Goal: Task Accomplishment & Management: Use online tool/utility

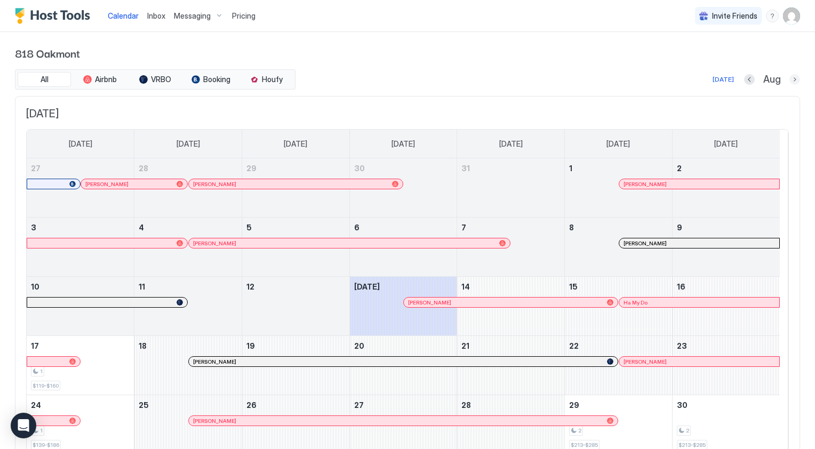
click at [789, 81] on button "Next month" at bounding box center [794, 79] width 11 height 11
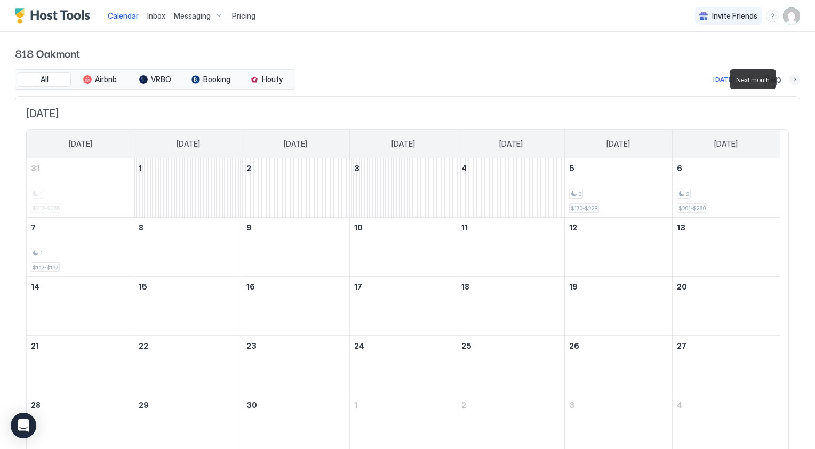
click at [789, 81] on button "Next month" at bounding box center [794, 79] width 11 height 11
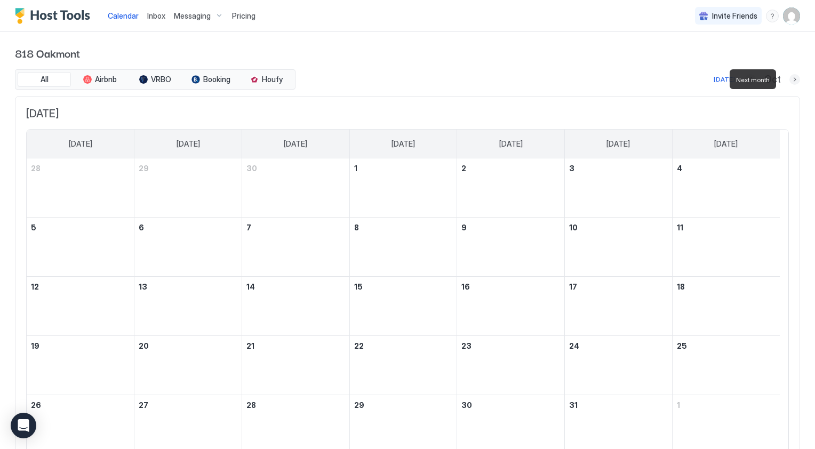
click at [789, 81] on button "Next month" at bounding box center [794, 79] width 11 height 11
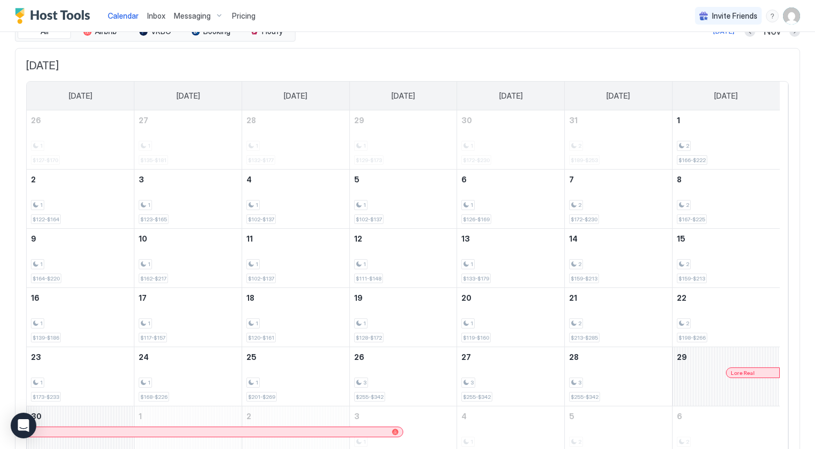
scroll to position [107, 0]
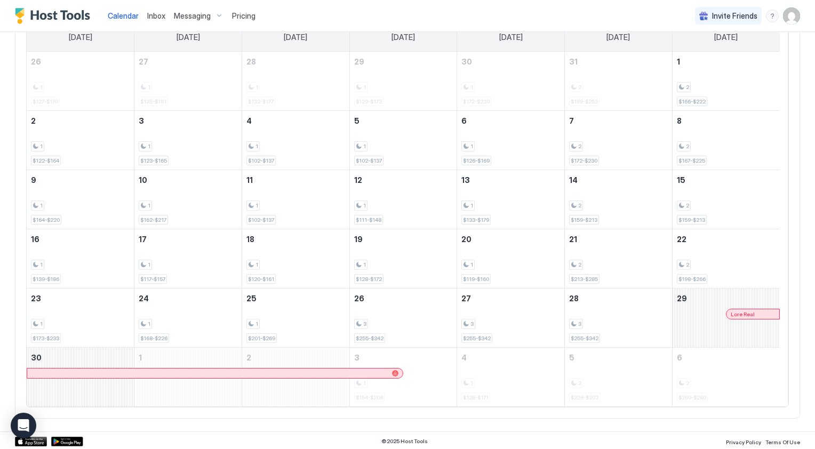
click at [758, 313] on div at bounding box center [758, 314] width 9 height 9
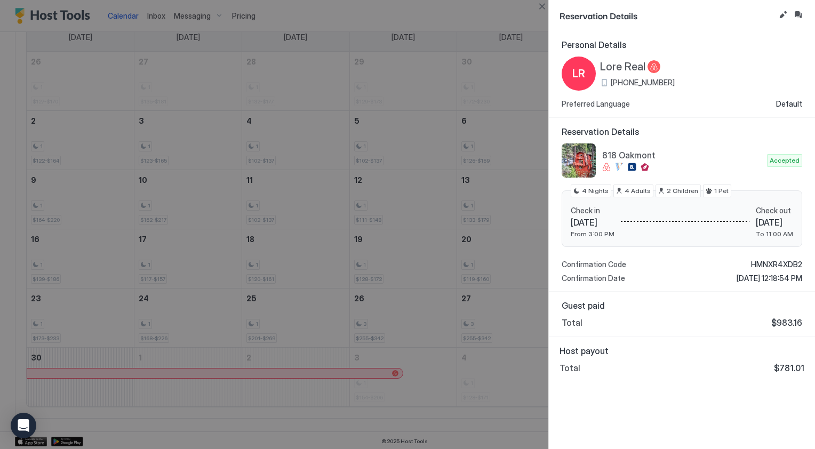
click at [506, 22] on div at bounding box center [407, 224] width 815 height 449
click at [544, 5] on button "Close" at bounding box center [541, 6] width 13 height 13
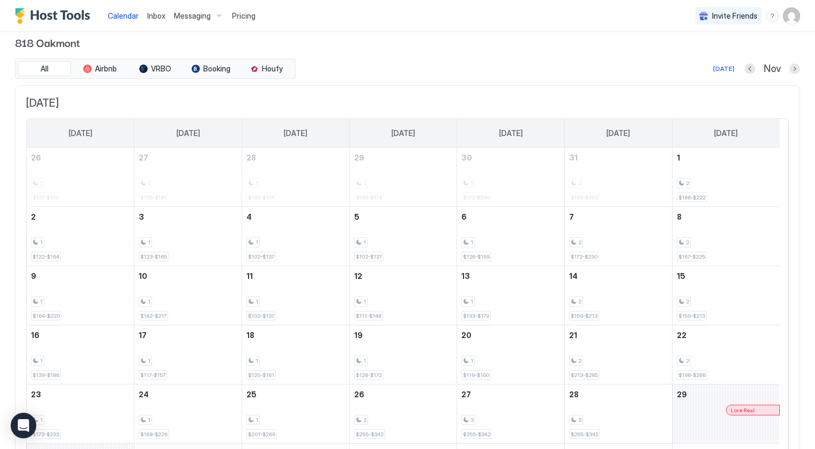
scroll to position [0, 0]
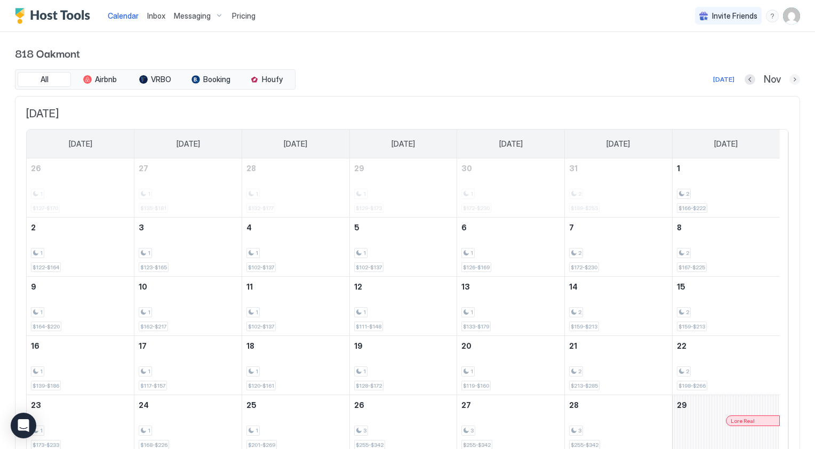
click at [790, 78] on button "Next month" at bounding box center [794, 79] width 11 height 11
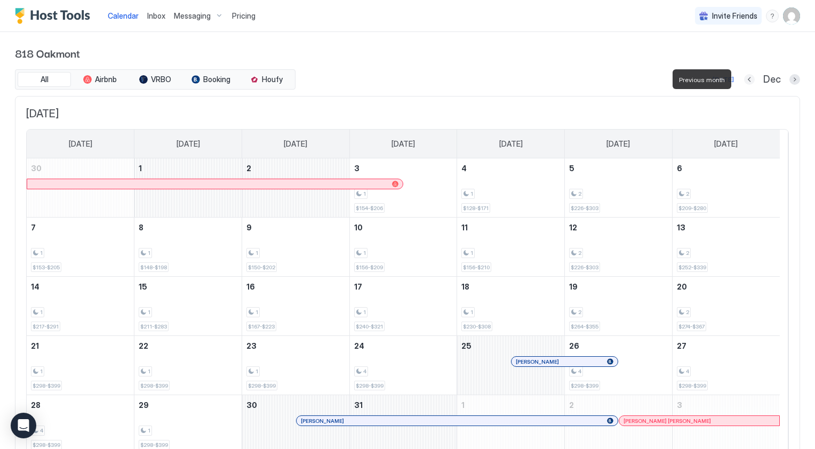
click at [744, 78] on button "Previous month" at bounding box center [749, 79] width 11 height 11
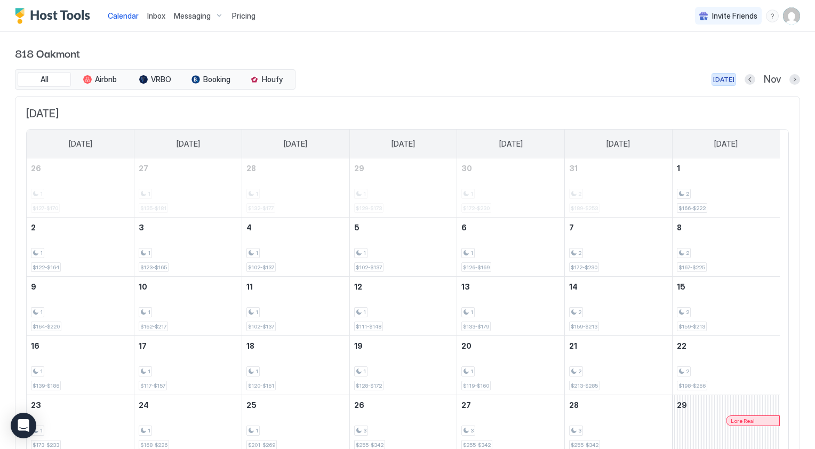
click at [718, 82] on div "[DATE]" at bounding box center [723, 80] width 21 height 10
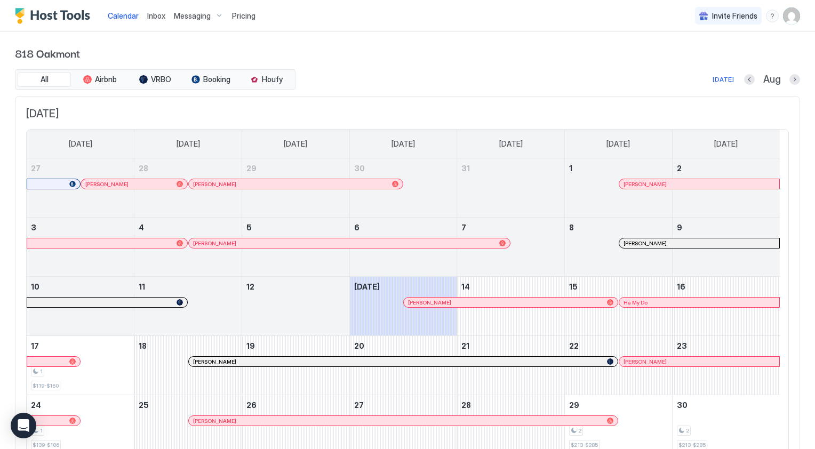
scroll to position [107, 0]
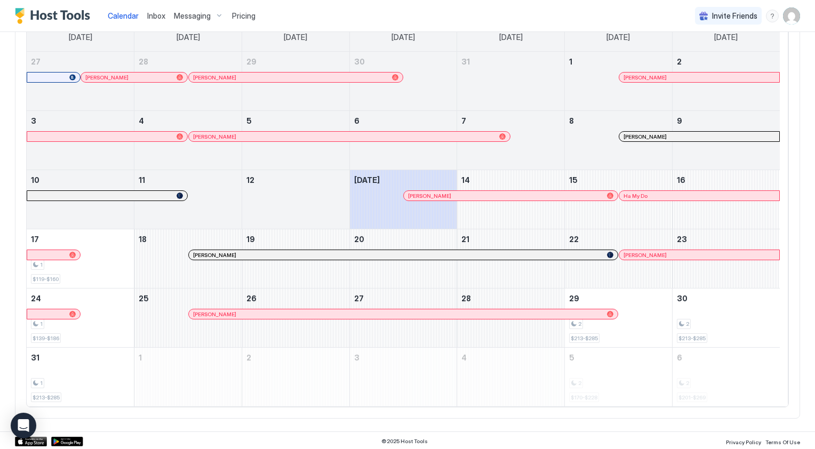
click at [674, 257] on div at bounding box center [673, 255] width 9 height 9
